Goal: Transaction & Acquisition: Purchase product/service

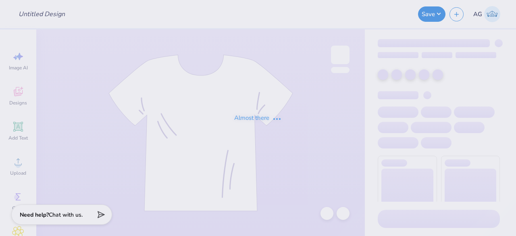
type input "yerb merch"
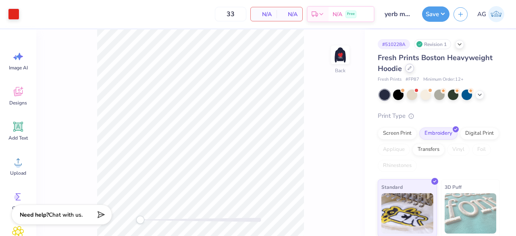
click at [407, 68] on div at bounding box center [409, 68] width 9 height 9
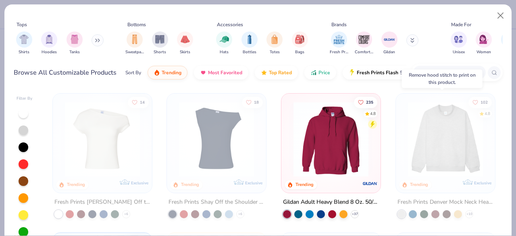
click at [417, 122] on img at bounding box center [445, 139] width 83 height 75
click at [496, 19] on button "Close" at bounding box center [500, 15] width 15 height 15
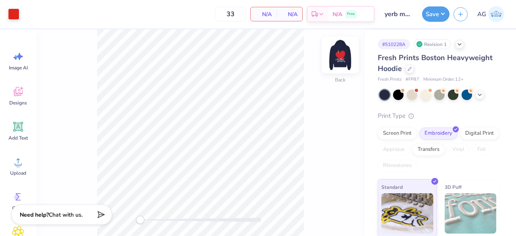
click at [347, 54] on img at bounding box center [340, 55] width 32 height 32
click at [408, 69] on icon at bounding box center [409, 68] width 3 height 3
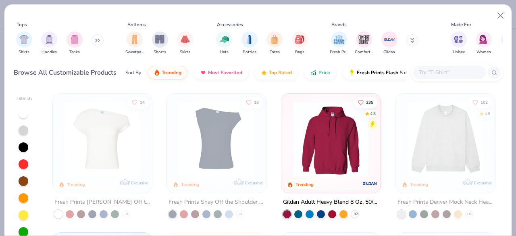
click at [426, 152] on img at bounding box center [445, 139] width 83 height 75
click at [495, 16] on button "Close" at bounding box center [500, 15] width 15 height 15
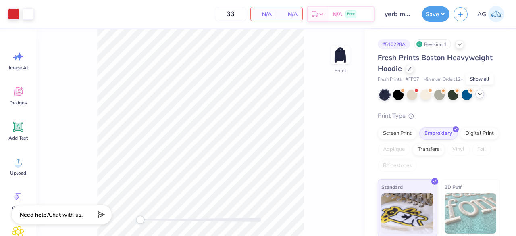
click at [480, 92] on icon at bounding box center [479, 94] width 6 height 6
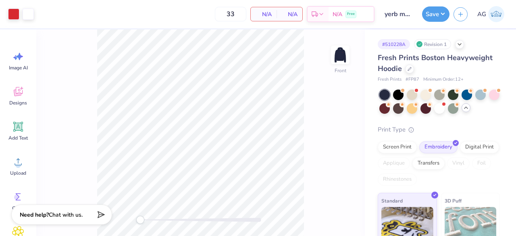
click at [405, 39] on div "# 510228A" at bounding box center [394, 44] width 32 height 10
click at [332, 61] on img at bounding box center [340, 55] width 32 height 32
click at [339, 61] on img at bounding box center [340, 55] width 32 height 32
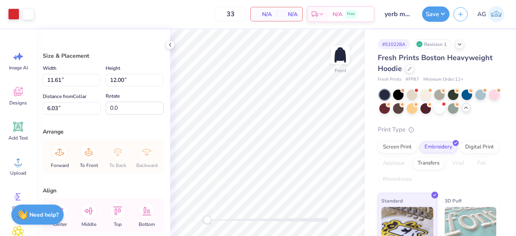
click at [305, 78] on div "Art colors 33 N/A Per Item N/A Total Est. Delivery N/A Free Design Title yerb m…" at bounding box center [258, 118] width 516 height 236
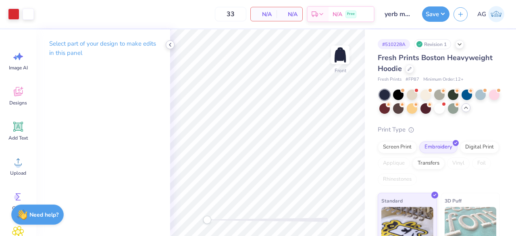
click at [172, 47] on icon at bounding box center [170, 45] width 6 height 6
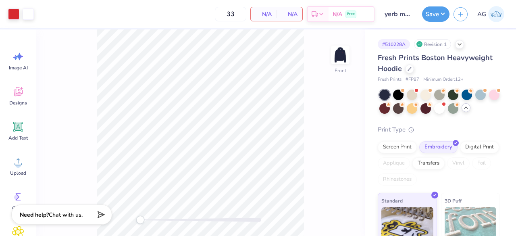
click at [469, 109] on icon at bounding box center [466, 107] width 6 height 6
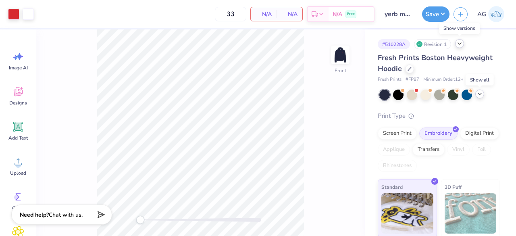
click at [456, 43] on div at bounding box center [459, 43] width 9 height 9
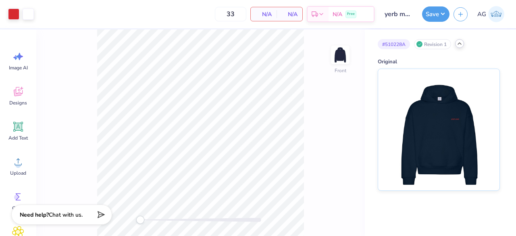
click at [458, 44] on polyline at bounding box center [459, 44] width 3 height 2
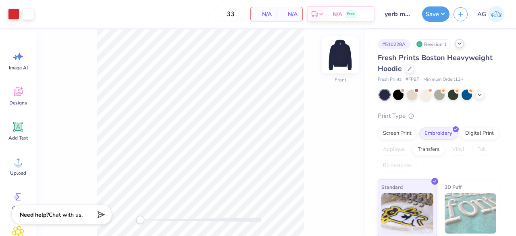
click at [350, 67] on img at bounding box center [340, 55] width 32 height 32
click at [331, 64] on div "Back" at bounding box center [200, 132] width 328 height 206
click at [461, 43] on icon at bounding box center [459, 43] width 6 height 6
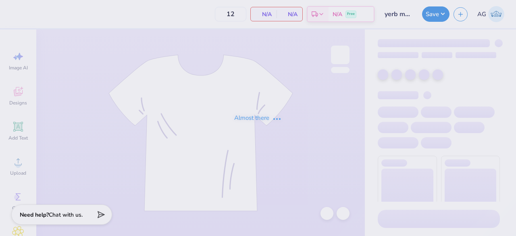
type input "33"
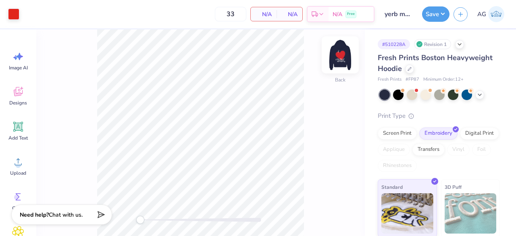
click at [338, 57] on img at bounding box center [340, 55] width 32 height 32
click at [183, 219] on div at bounding box center [200, 220] width 121 height 4
click at [131, 216] on div "Front" at bounding box center [200, 132] width 328 height 206
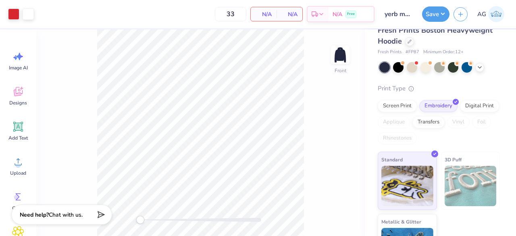
scroll to position [63, 0]
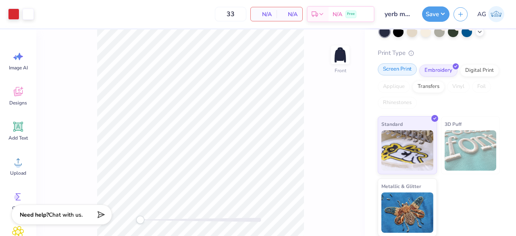
click at [409, 72] on div "Screen Print" at bounding box center [397, 69] width 39 height 12
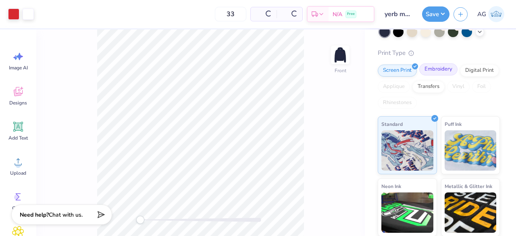
click at [431, 67] on div "Embroidery" at bounding box center [438, 69] width 38 height 12
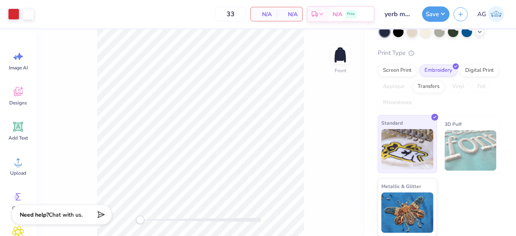
scroll to position [0, 0]
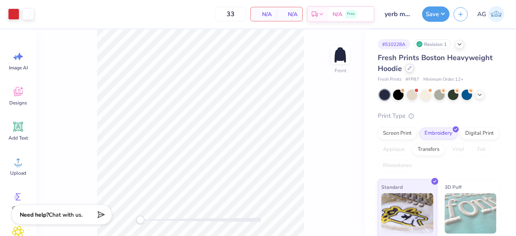
click at [408, 68] on icon at bounding box center [409, 68] width 4 height 4
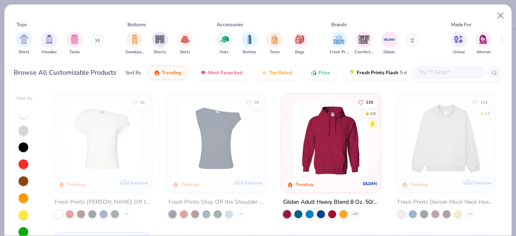
click at [443, 125] on img at bounding box center [445, 139] width 83 height 75
click at [502, 13] on button "Close" at bounding box center [500, 15] width 15 height 15
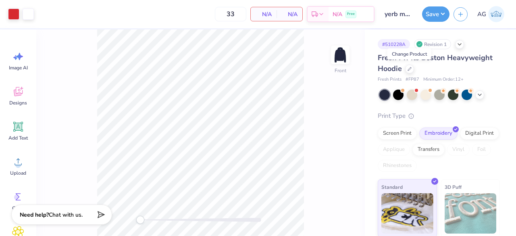
drag, startPoint x: 339, startPoint y: 60, endPoint x: 320, endPoint y: 108, distance: 51.8
click at [339, 60] on img at bounding box center [340, 55] width 16 height 16
click at [345, 61] on img at bounding box center [340, 55] width 32 height 32
